Goal: Navigation & Orientation: Find specific page/section

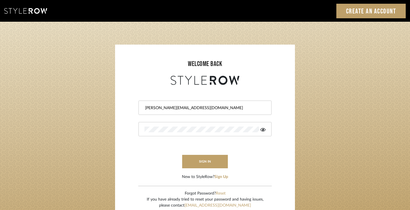
click at [196, 104] on div "[PERSON_NAME][EMAIL_ADDRESS][DOMAIN_NAME]" at bounding box center [204, 108] width 133 height 14
click at [196, 105] on input "[PERSON_NAME][EMAIL_ADDRESS][DOMAIN_NAME]" at bounding box center [204, 108] width 120 height 6
type input "skylar@bankstonmay.com"
click at [126, 121] on form "skylar@bankstonmay.com sign in New to StyleRow? Sign Up" at bounding box center [205, 133] width 168 height 94
click at [191, 162] on button "sign in" at bounding box center [205, 161] width 46 height 13
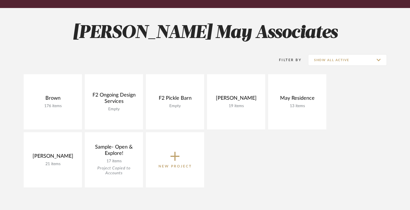
scroll to position [73, 0]
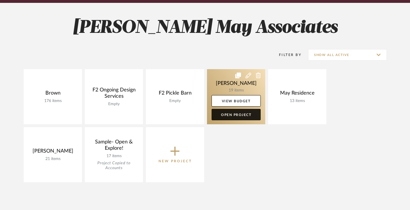
click at [238, 115] on link "Open Project" at bounding box center [236, 114] width 49 height 11
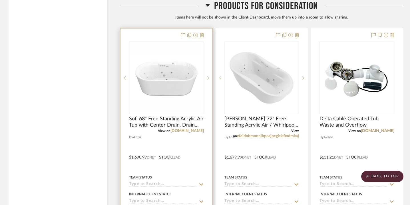
scroll to position [953, 0]
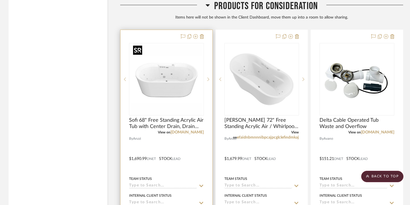
click at [171, 83] on img "0" at bounding box center [166, 79] width 71 height 71
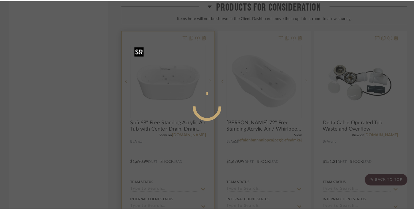
scroll to position [0, 0]
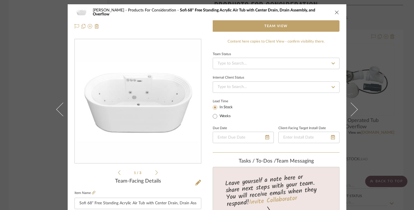
click at [155, 172] on icon at bounding box center [156, 172] width 3 height 5
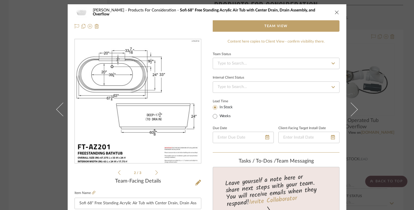
click at [155, 172] on icon at bounding box center [156, 172] width 3 height 5
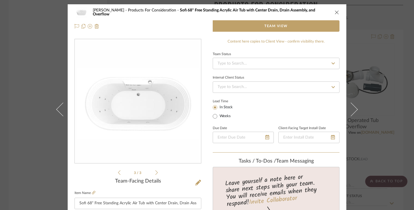
click at [335, 13] on icon "close" at bounding box center [337, 12] width 5 height 5
